Goal: Register for event/course

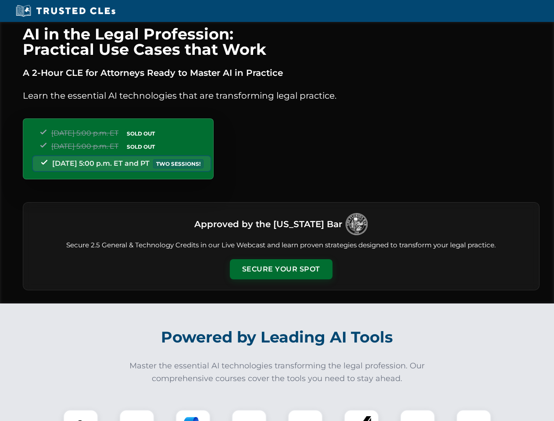
click at [281, 269] on button "Secure Your Spot" at bounding box center [281, 269] width 103 height 20
click at [81, 415] on img at bounding box center [80, 426] width 25 height 25
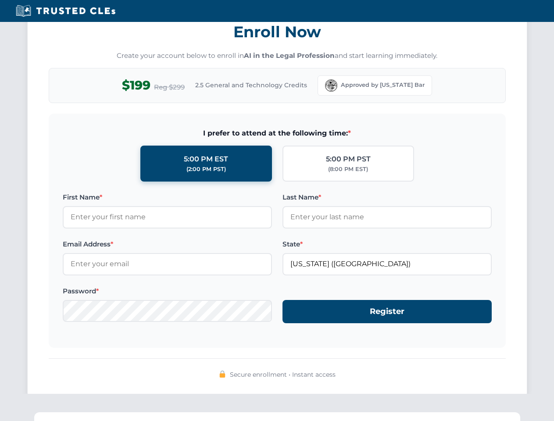
scroll to position [860, 0]
